Goal: Obtain resource: Obtain resource

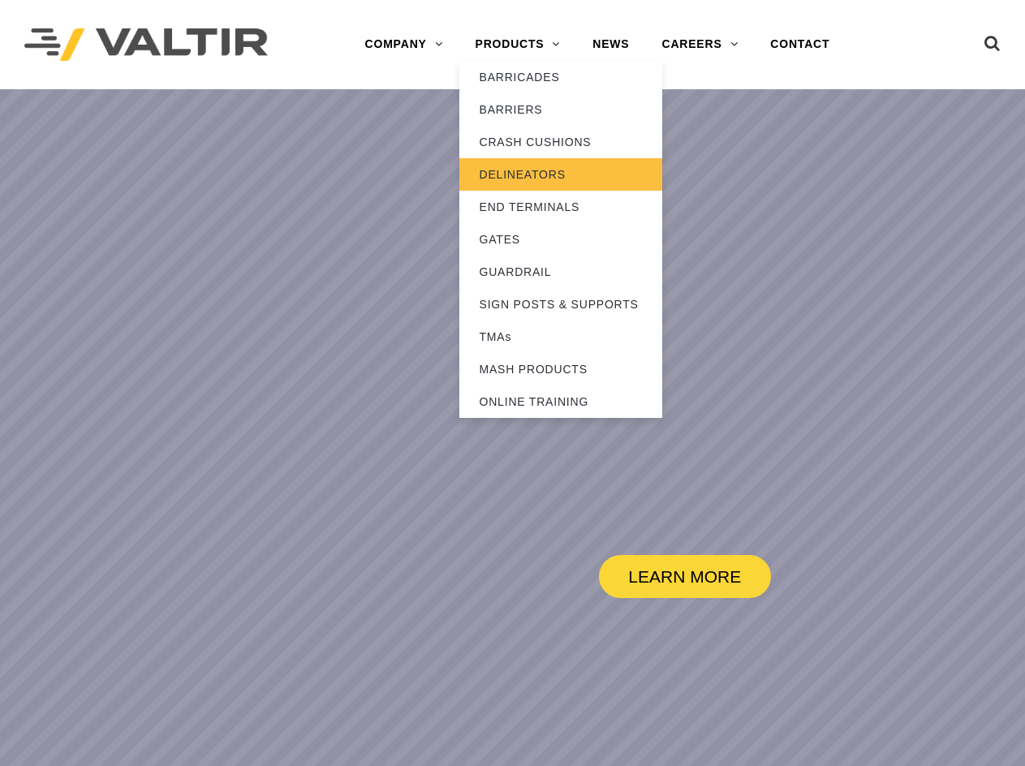
click at [512, 176] on link "DELINEATORS" at bounding box center [560, 174] width 203 height 32
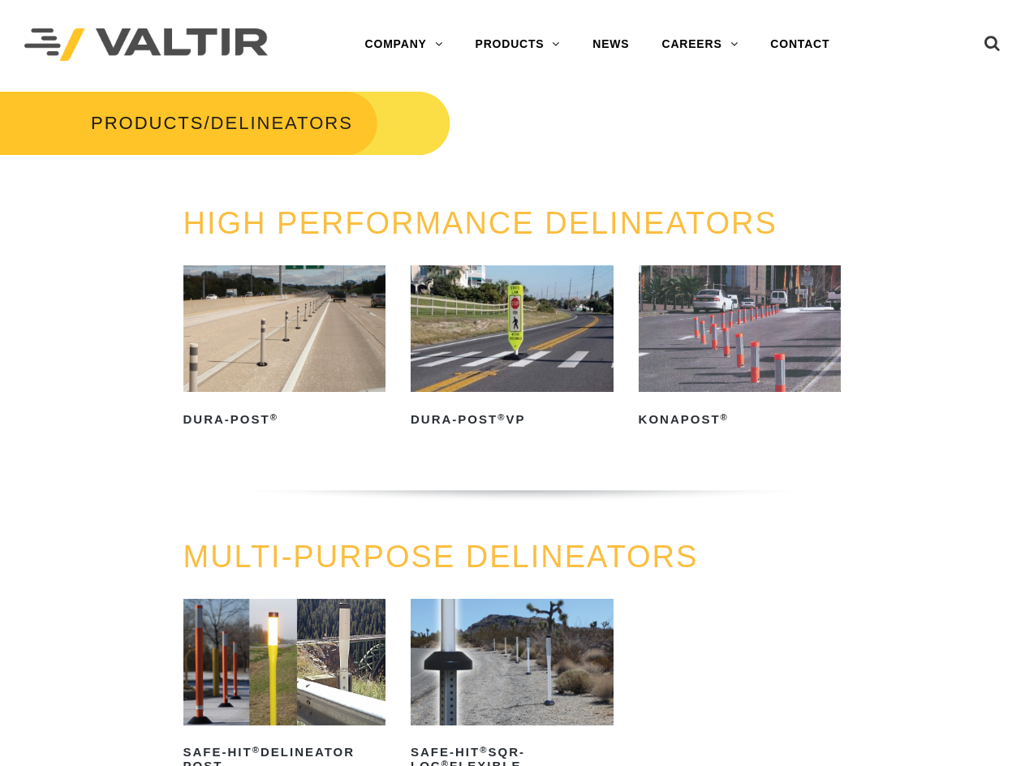
click at [270, 357] on img at bounding box center [284, 328] width 203 height 127
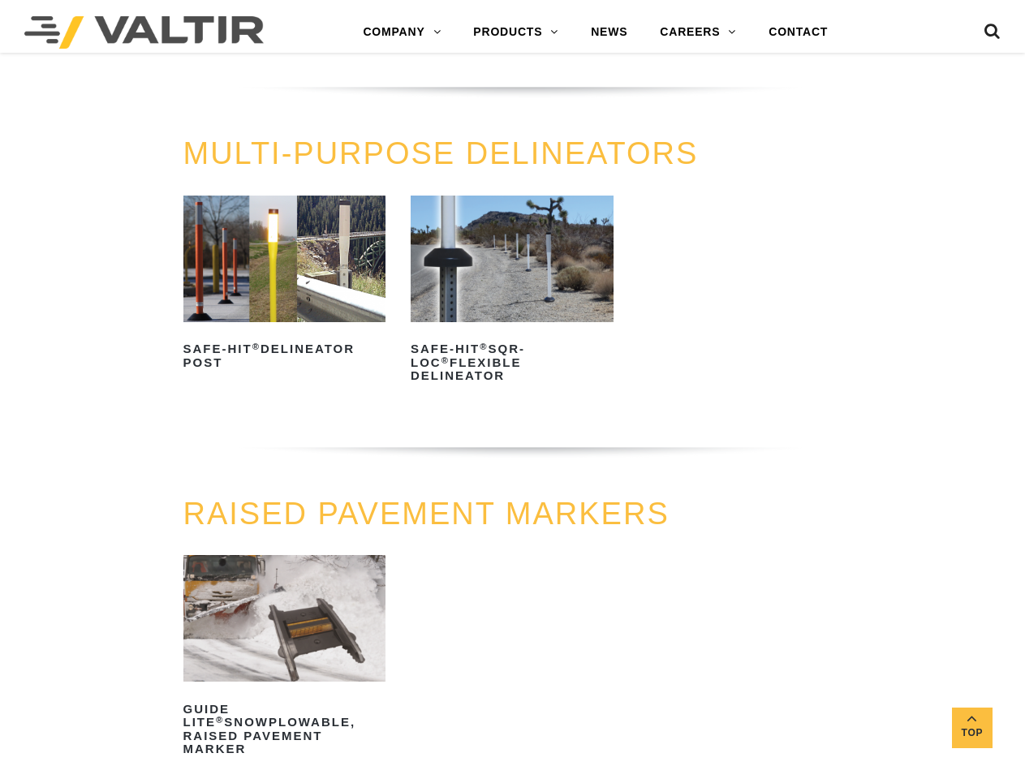
scroll to position [406, 0]
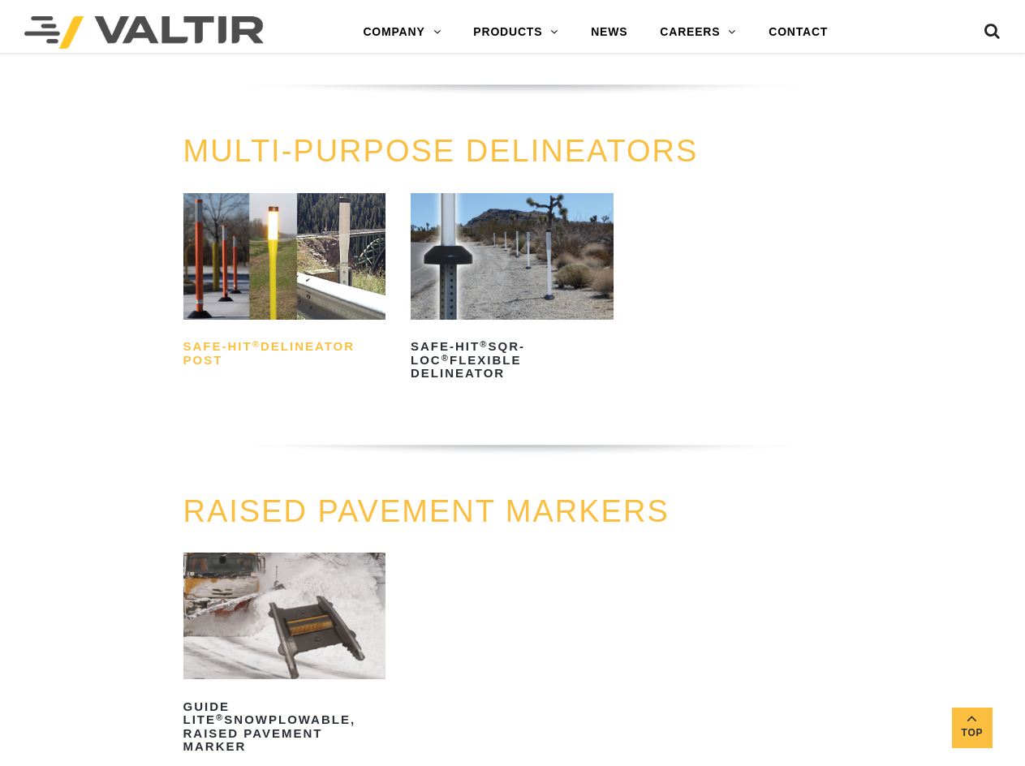
click at [258, 351] on h2 "Safe-Hit ® Delineator Post" at bounding box center [284, 353] width 203 height 39
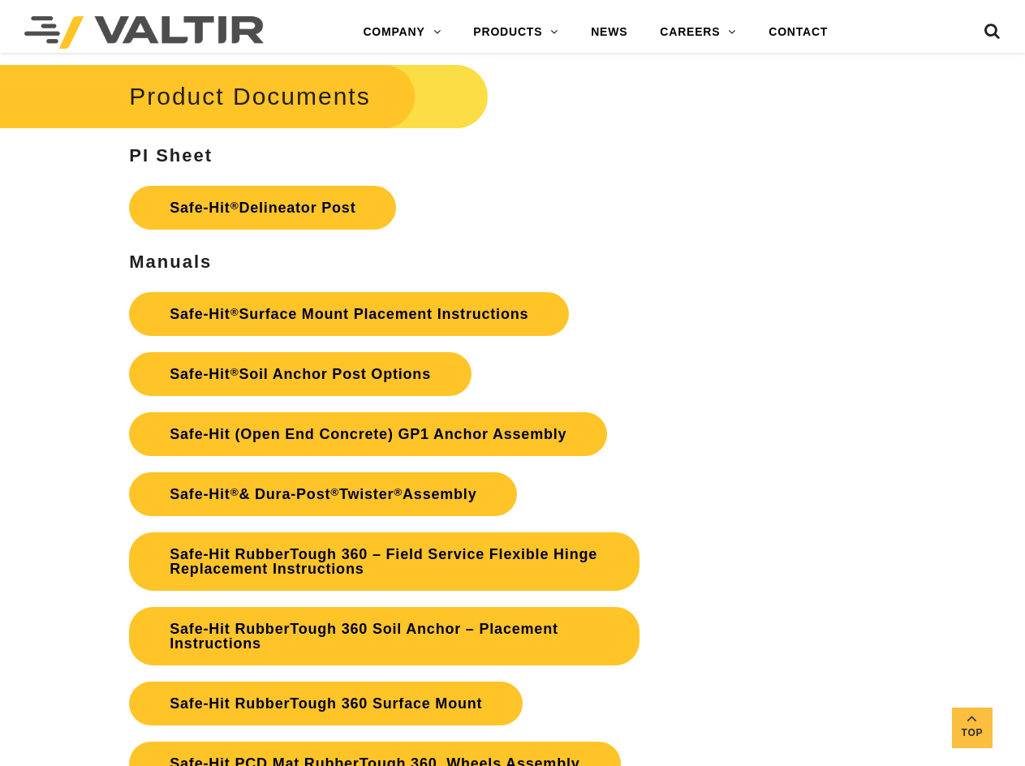
scroll to position [3570, 0]
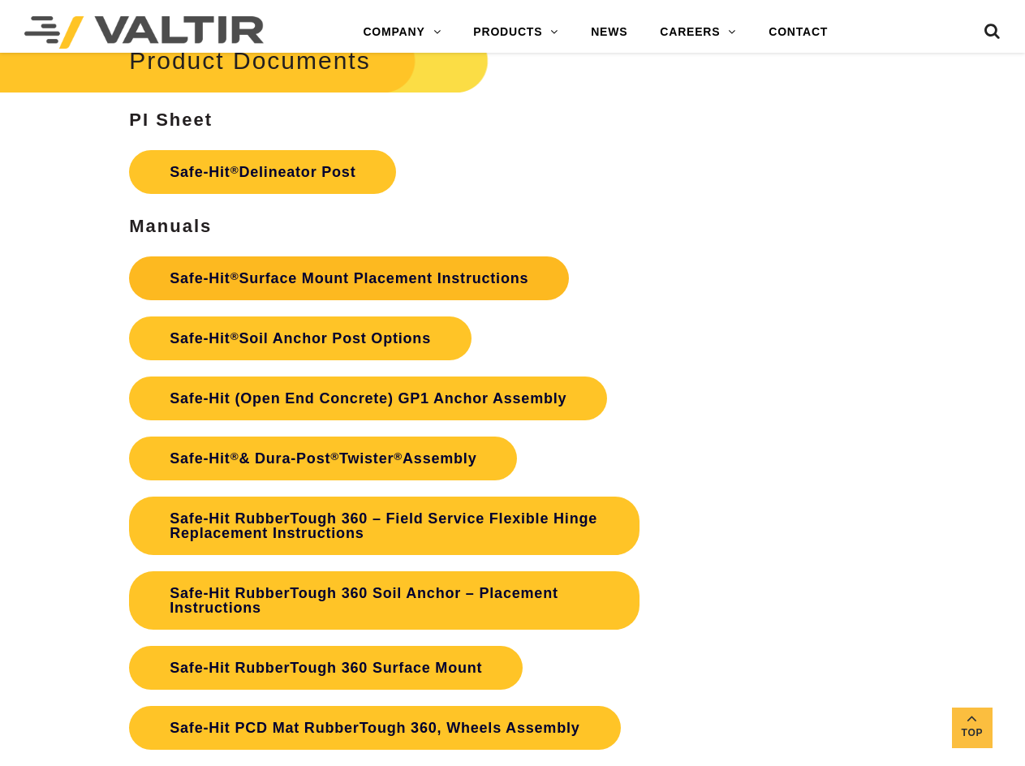
click at [289, 277] on link "Safe-Hit ® Surface Mount Placement Instructions" at bounding box center [349, 278] width 440 height 44
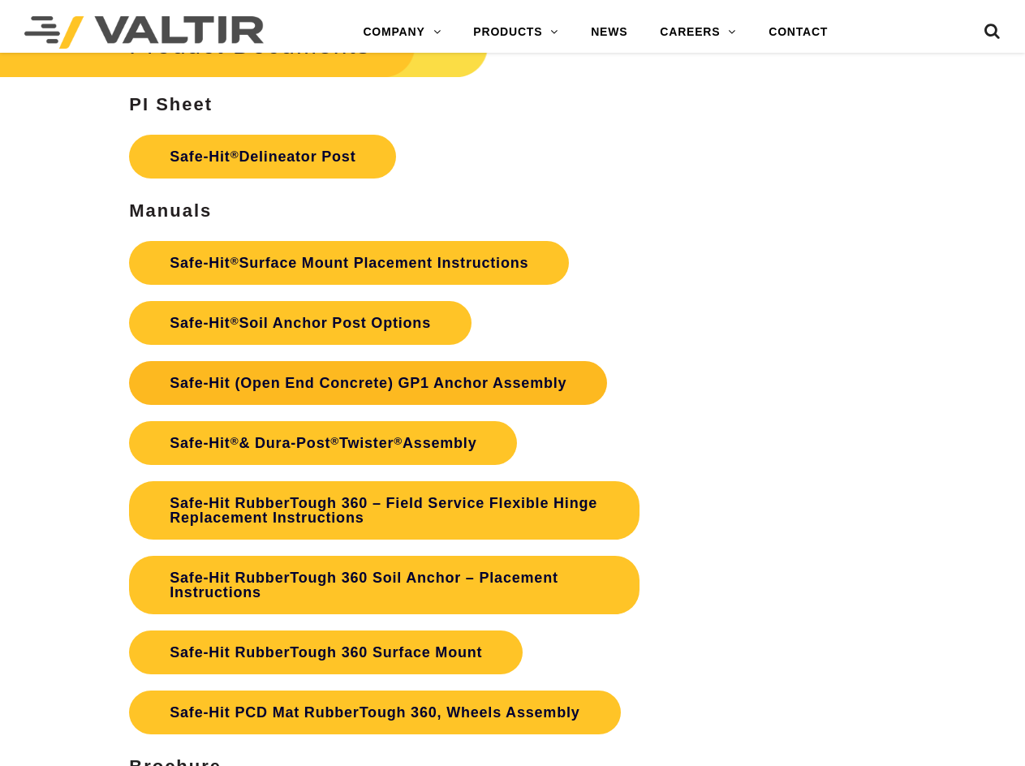
scroll to position [3570, 0]
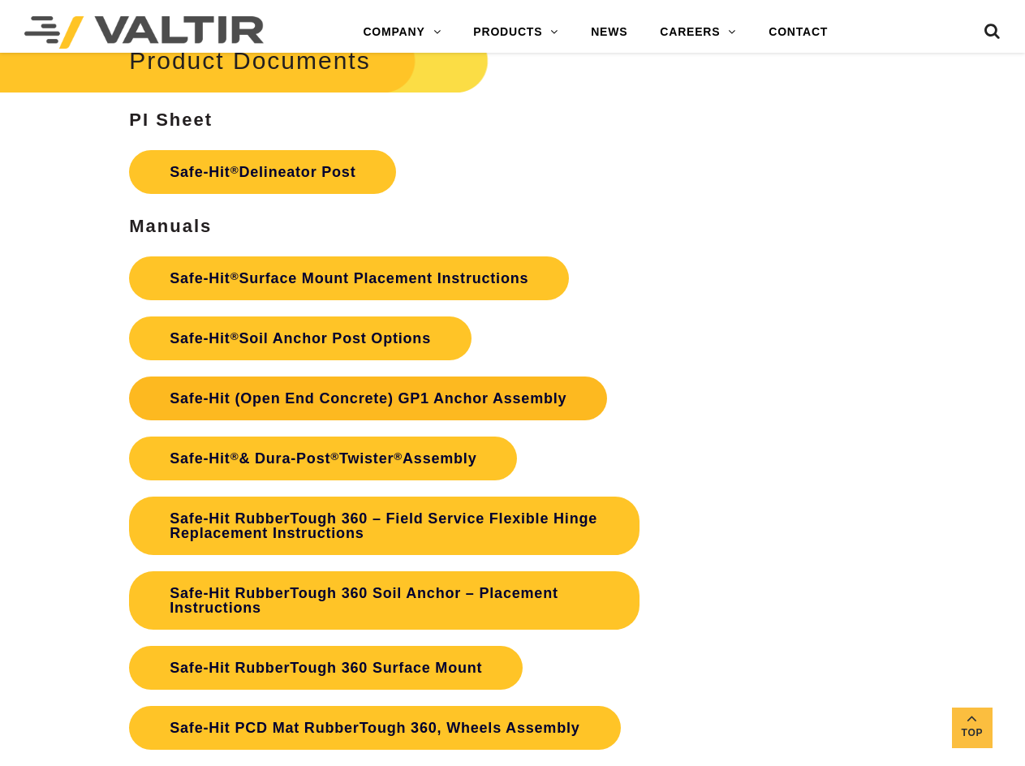
click at [437, 394] on link "Safe-Hit (Open End Concrete) GP1 Anchor Assembly" at bounding box center [368, 398] width 478 height 44
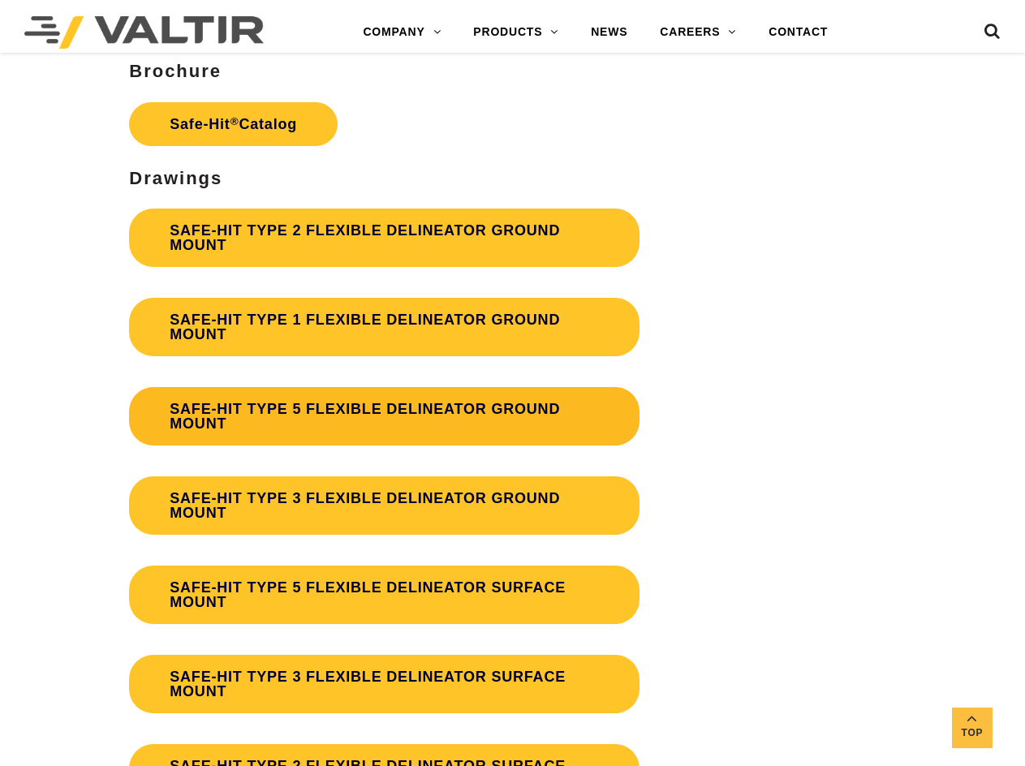
scroll to position [4463, 0]
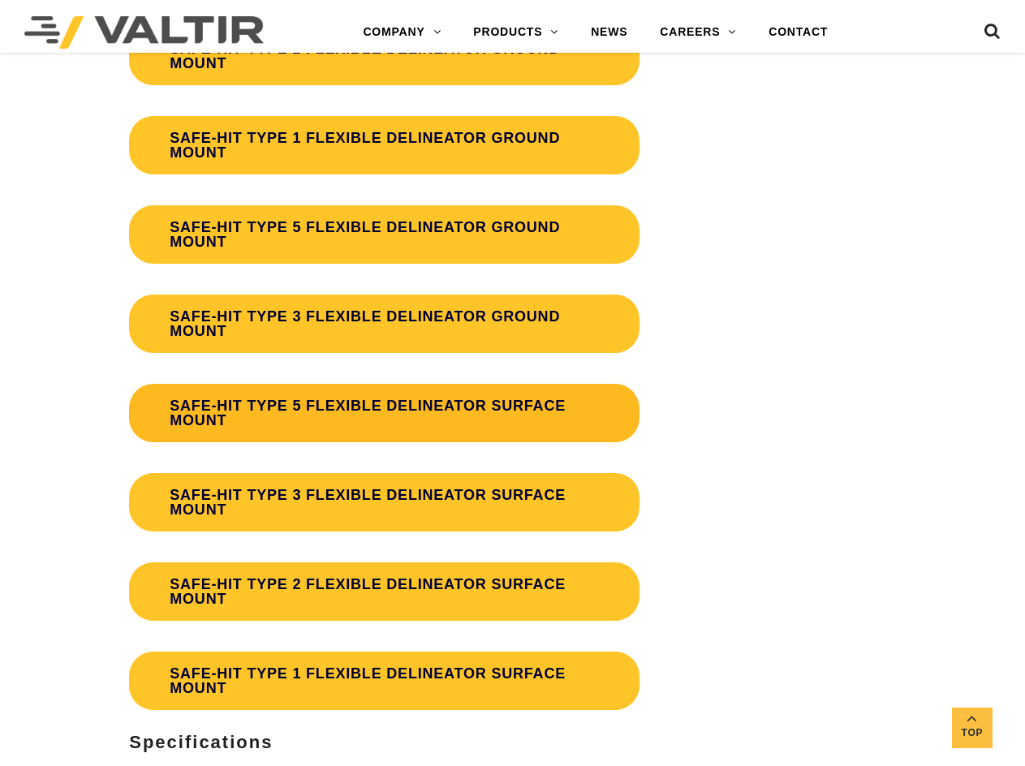
click at [354, 406] on link "SAFE-HIT TYPE 5 FLEXIBLE DELINEATOR SURFACE MOUNT" at bounding box center [384, 413] width 510 height 58
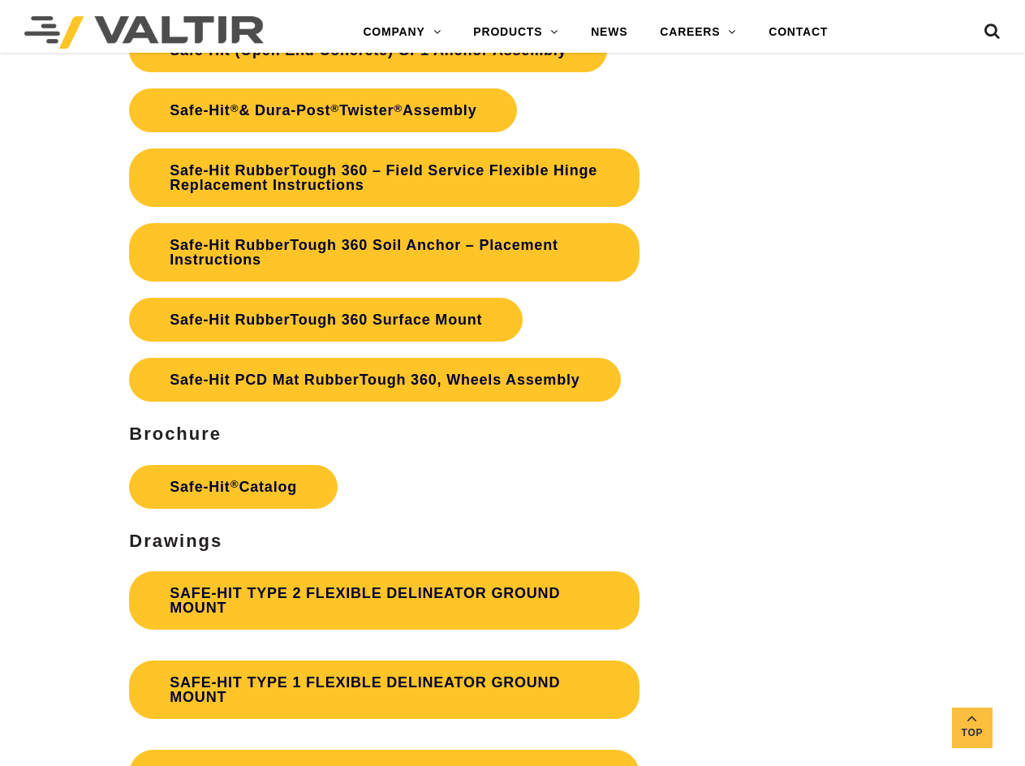
scroll to position [3895, 0]
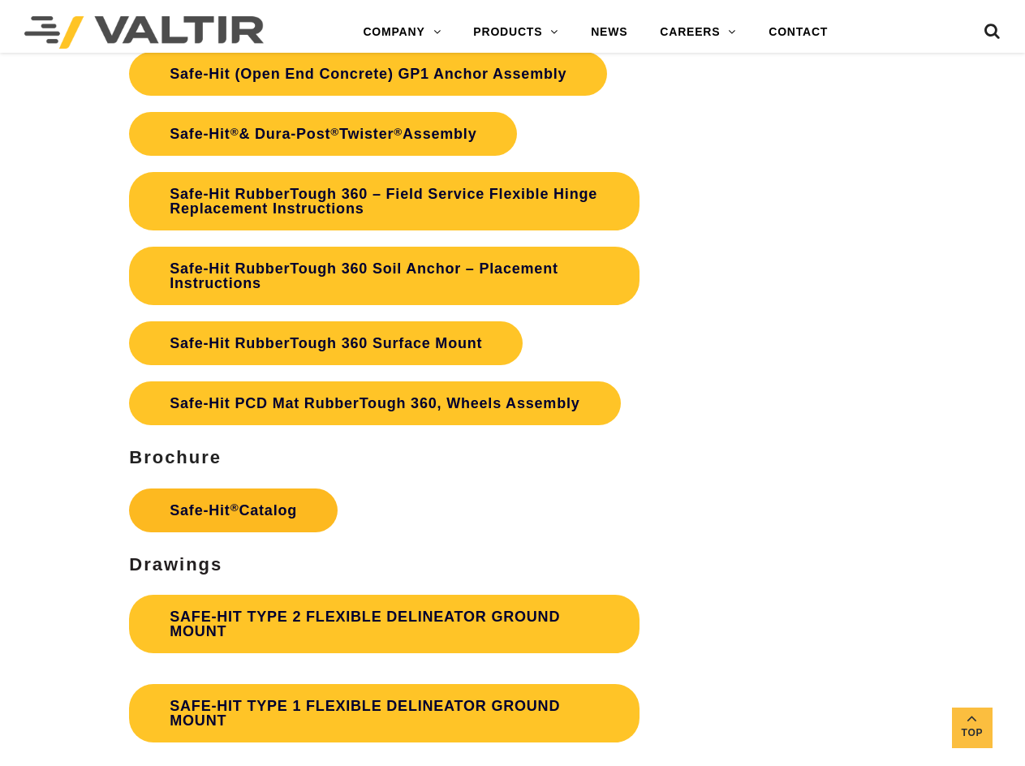
click at [224, 514] on link "Safe-Hit ® Catalog" at bounding box center [233, 510] width 209 height 44
